Goal: Transaction & Acquisition: Purchase product/service

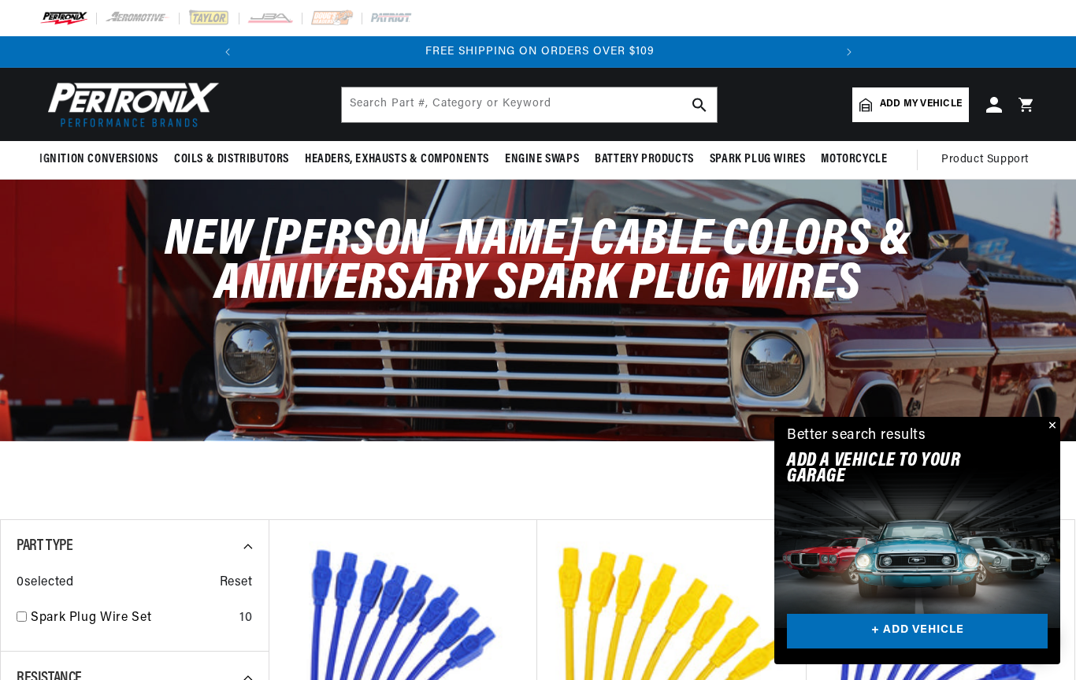
click at [208, 9] on img at bounding box center [208, 17] width 43 height 17
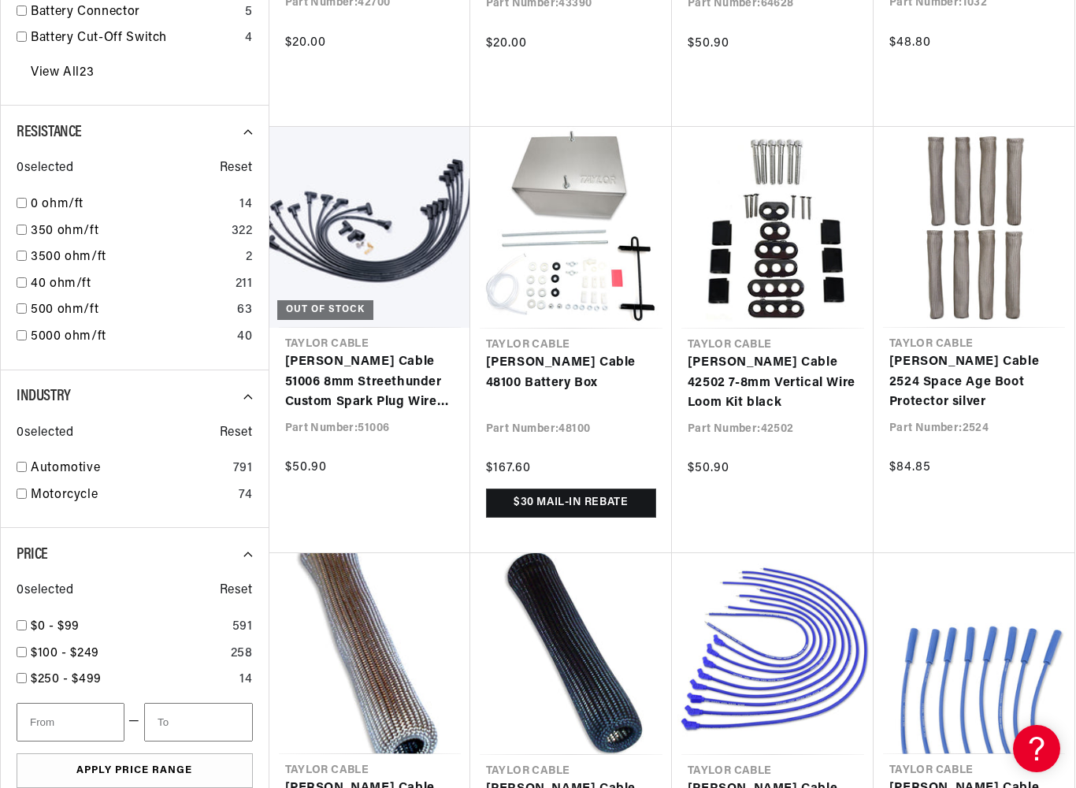
scroll to position [0, 588]
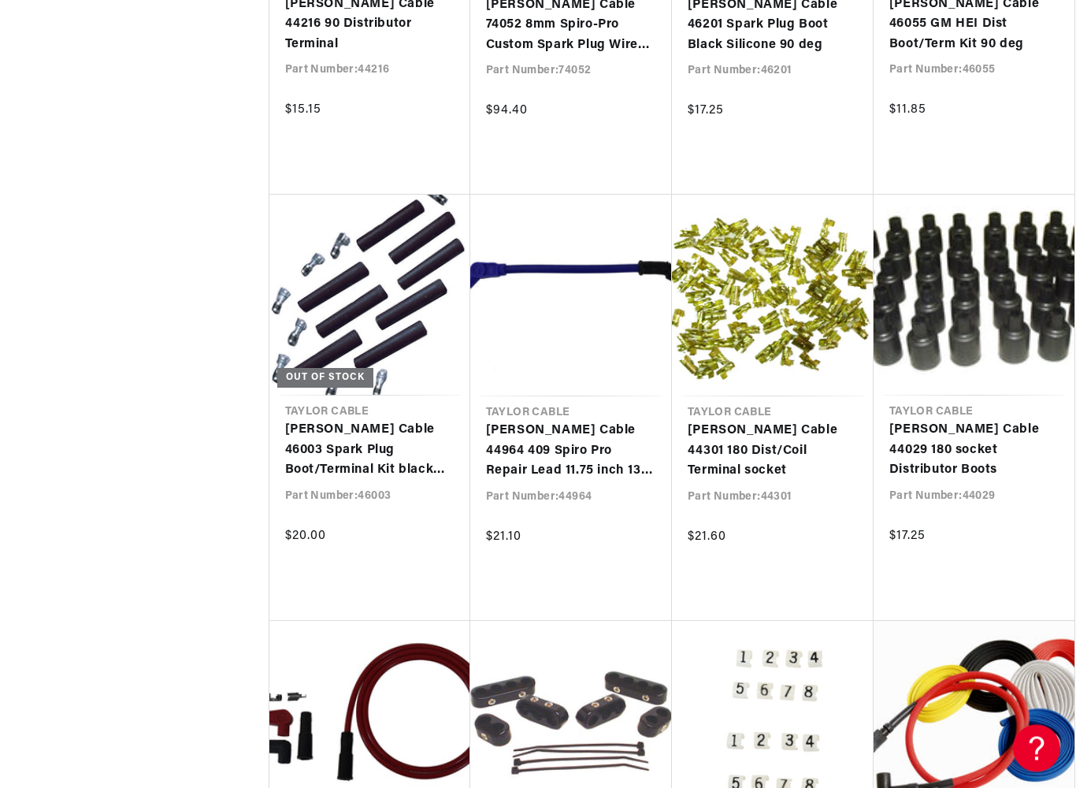
scroll to position [0, 588]
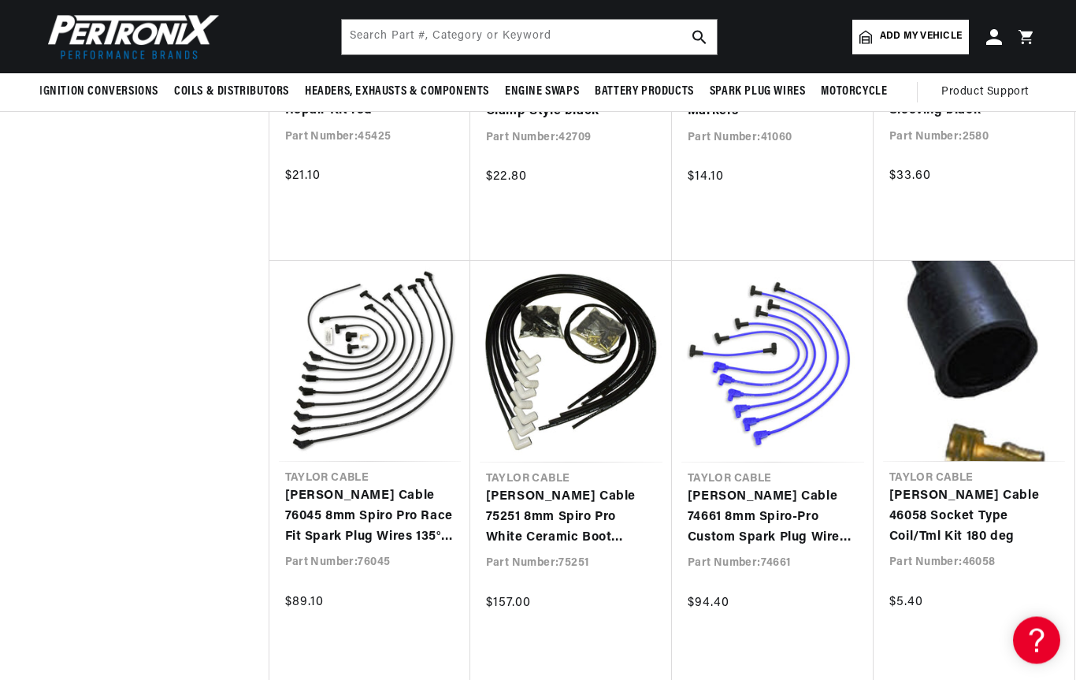
scroll to position [4585, 0]
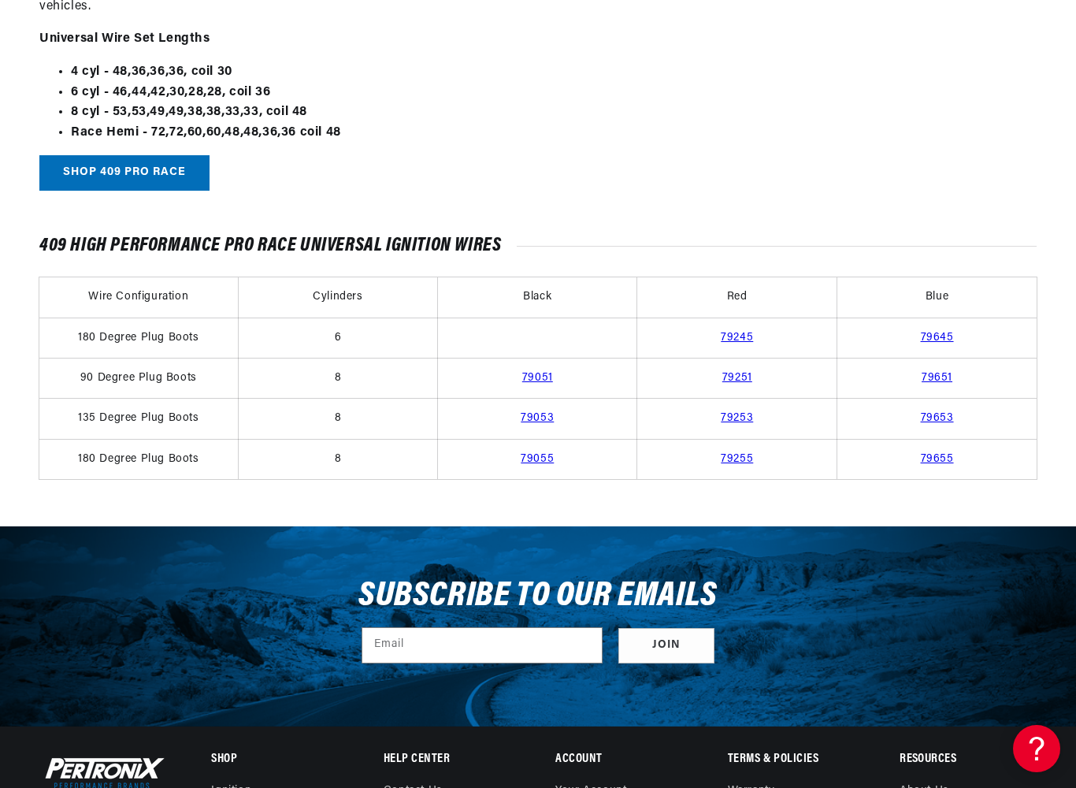
scroll to position [0, 588]
click at [736, 332] on link "79245" at bounding box center [737, 338] width 32 height 12
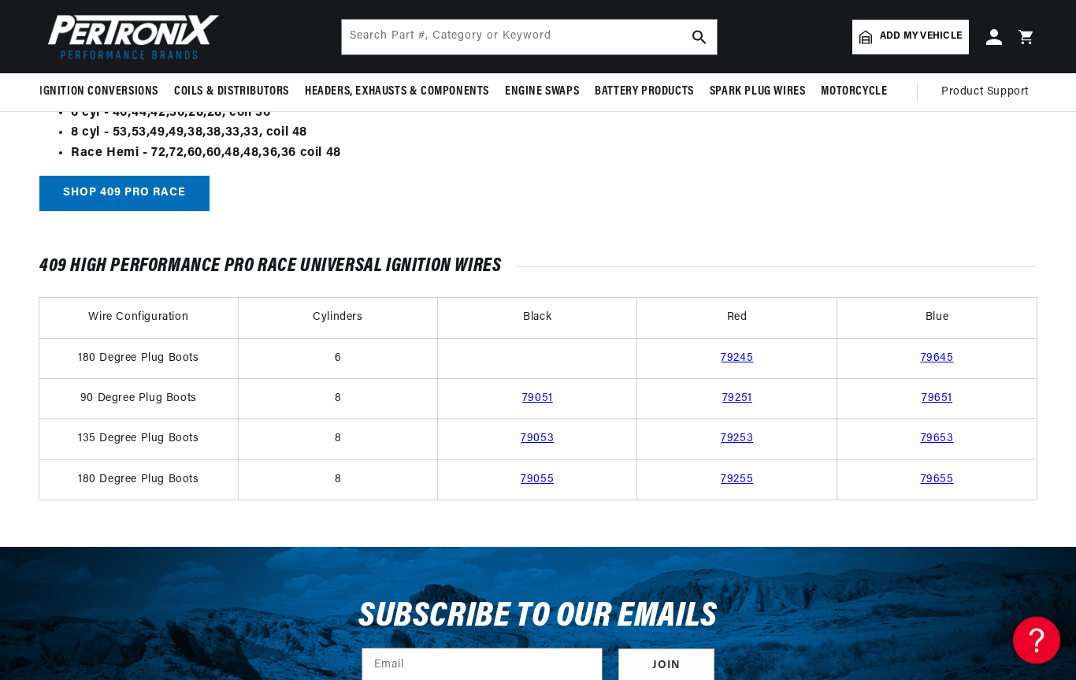
scroll to position [1096, 0]
